Goal: Task Accomplishment & Management: Use online tool/utility

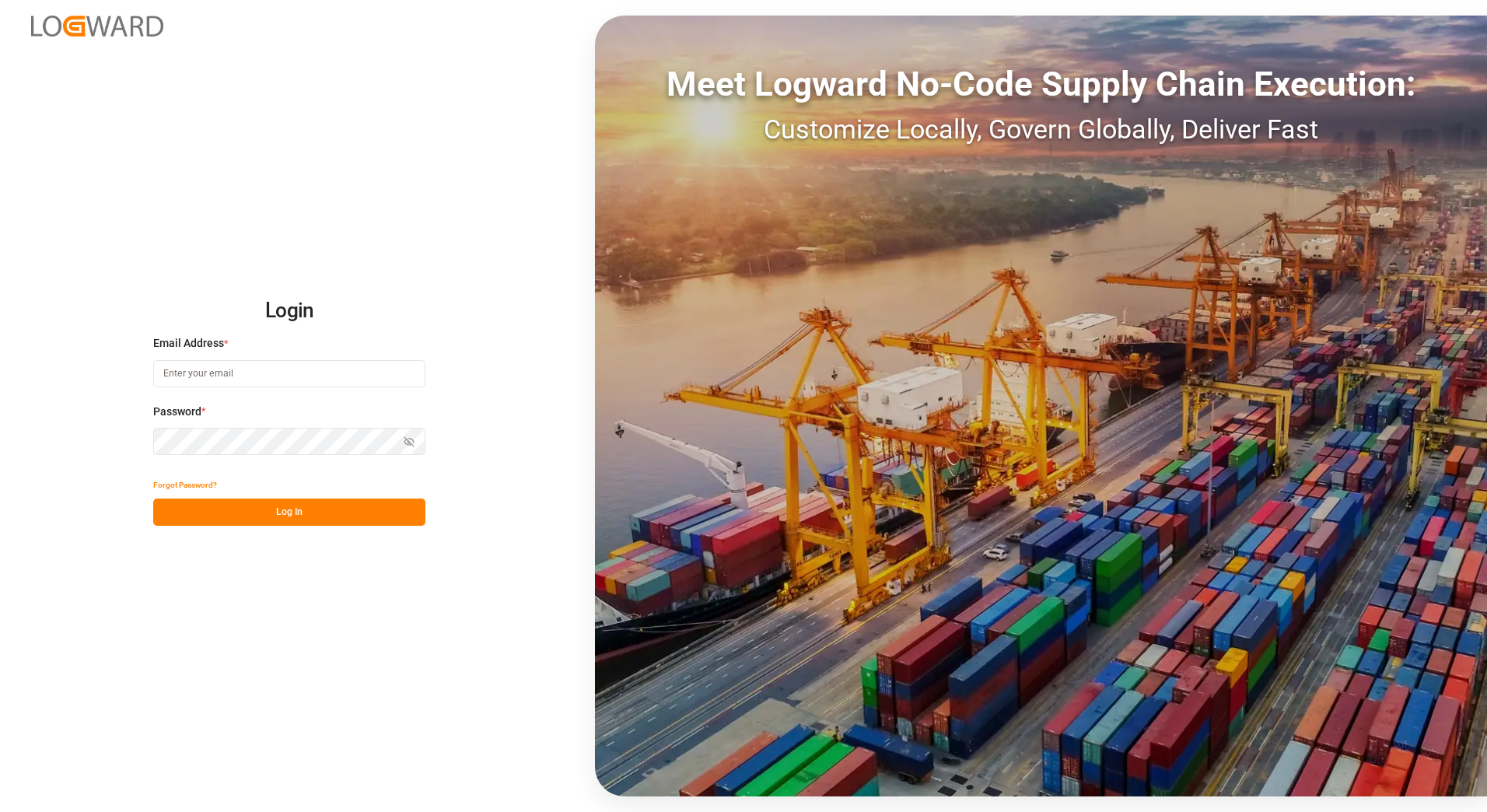
type input "[PERSON_NAME][EMAIL_ADDRESS][PERSON_NAME][DOMAIN_NAME]"
click at [335, 516] on button "Log In" at bounding box center [289, 512] width 272 height 27
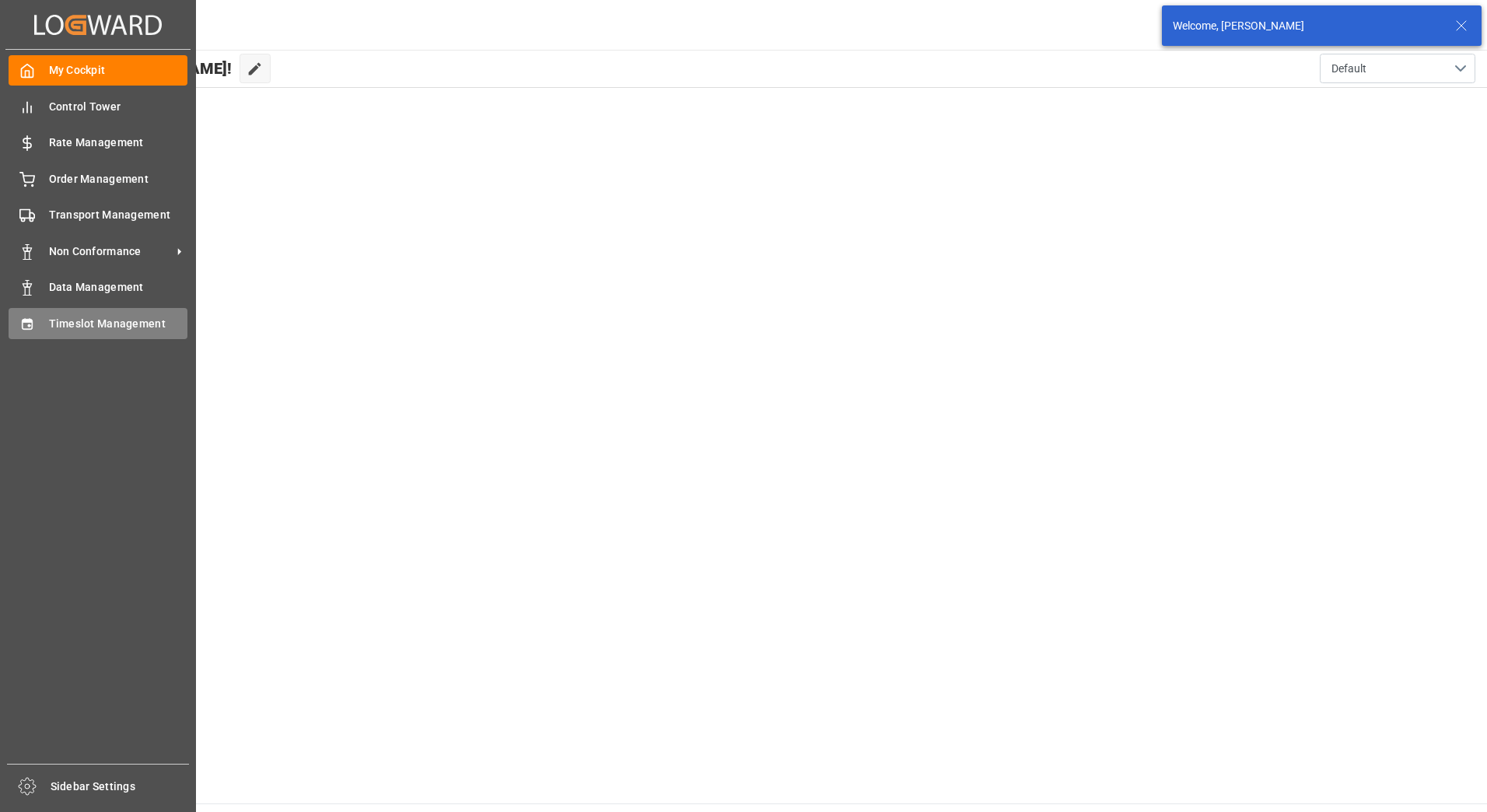
click at [69, 324] on span "Timeslot Management" at bounding box center [118, 324] width 139 height 17
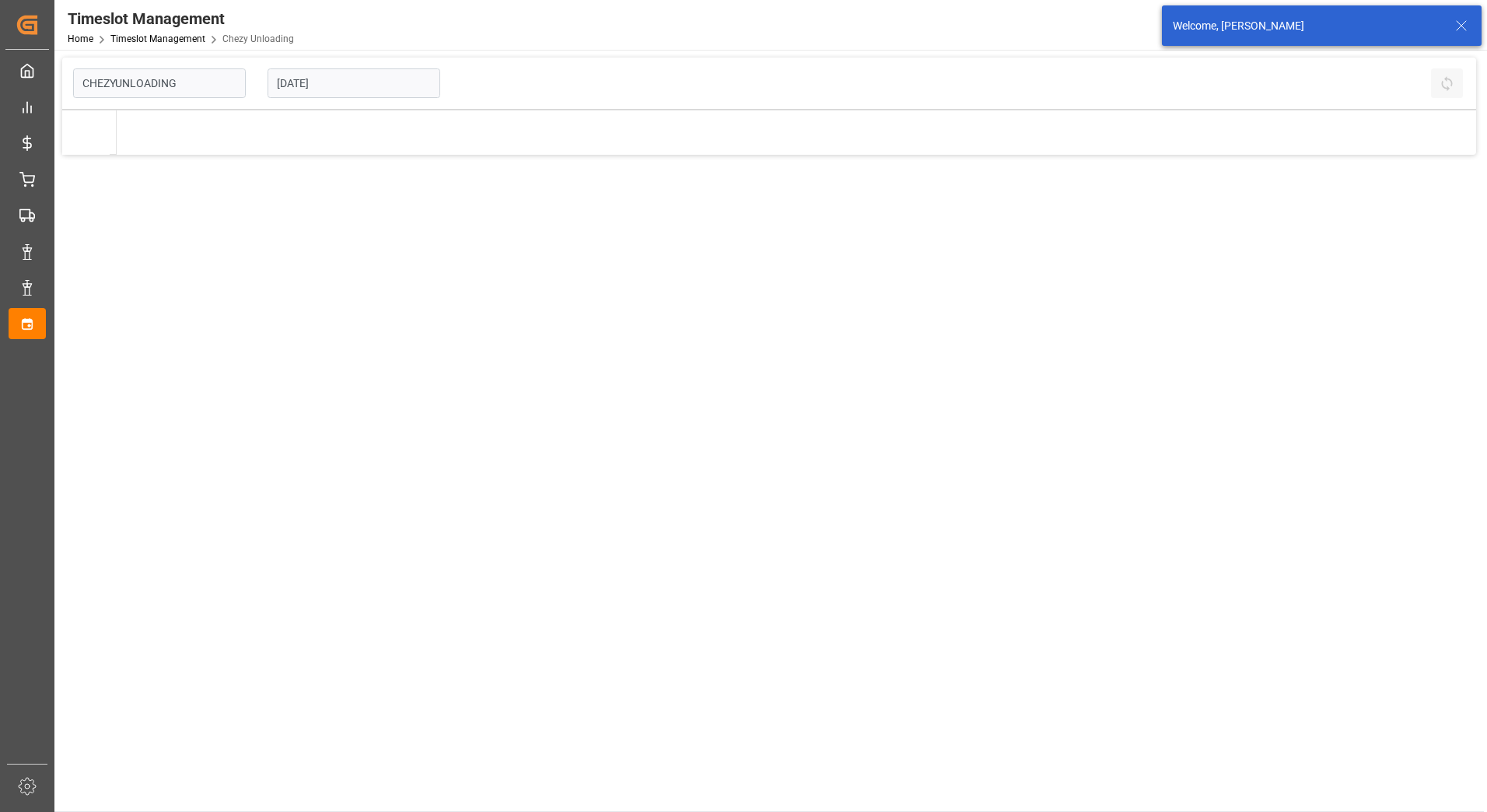
type input "Chezy Unloading"
